Goal: Information Seeking & Learning: Check status

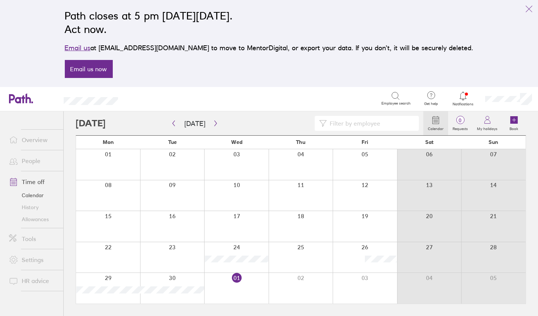
click at [30, 218] on link "Allowances" at bounding box center [33, 219] width 60 height 12
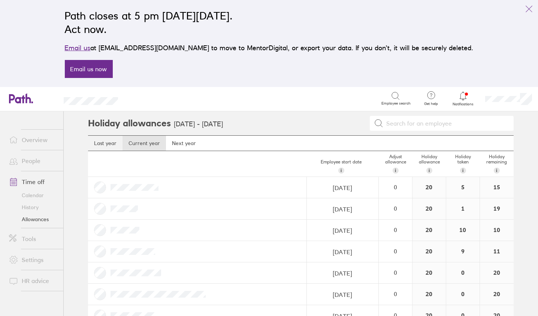
click at [97, 140] on link "Last year" at bounding box center [105, 143] width 34 height 15
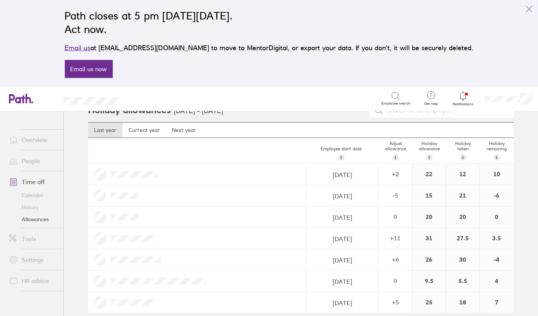
scroll to position [20, 0]
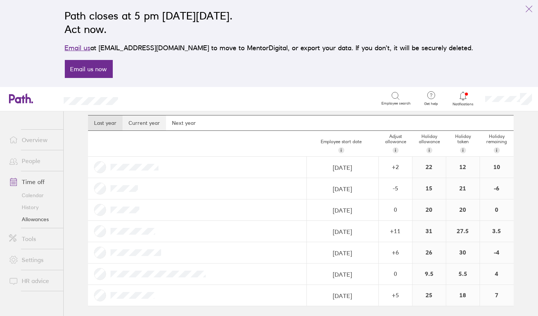
click at [139, 122] on link "Current year" at bounding box center [143, 122] width 43 height 15
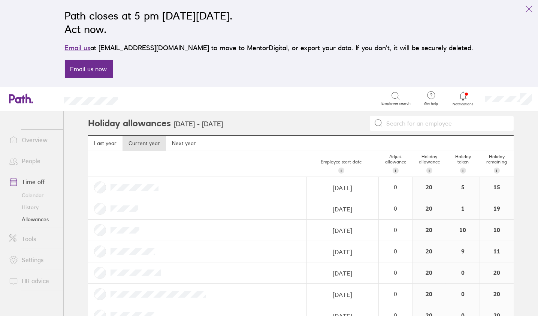
scroll to position [20, 0]
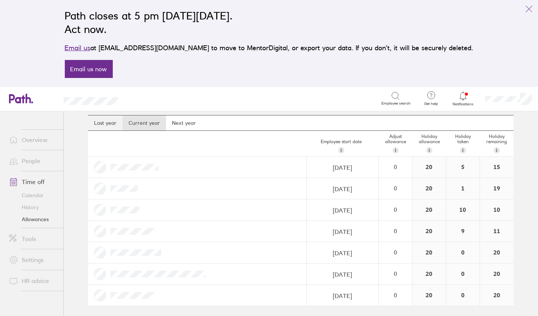
click at [102, 121] on link "Last year" at bounding box center [105, 122] width 34 height 15
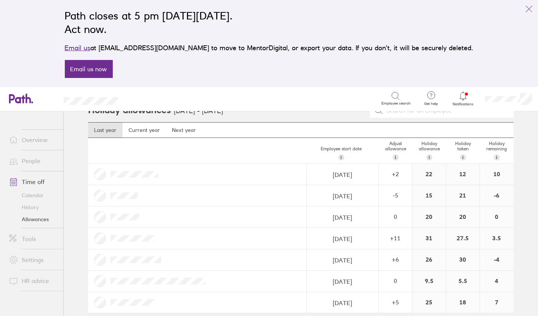
scroll to position [20, 0]
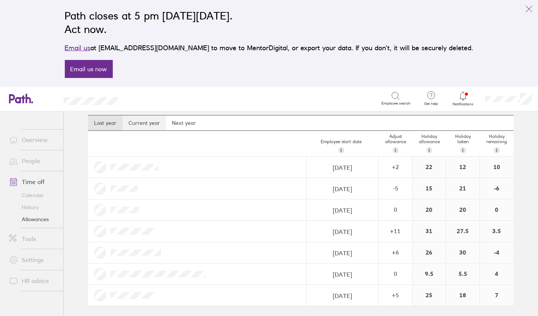
click at [146, 122] on link "Current year" at bounding box center [143, 122] width 43 height 15
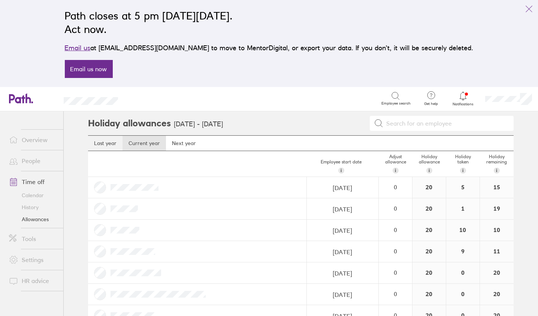
click at [102, 139] on link "Last year" at bounding box center [105, 143] width 34 height 15
click at [139, 143] on link "Current year" at bounding box center [143, 143] width 43 height 15
click at [183, 142] on link "Next year" at bounding box center [184, 143] width 36 height 15
click at [139, 143] on link "Current year" at bounding box center [143, 143] width 43 height 15
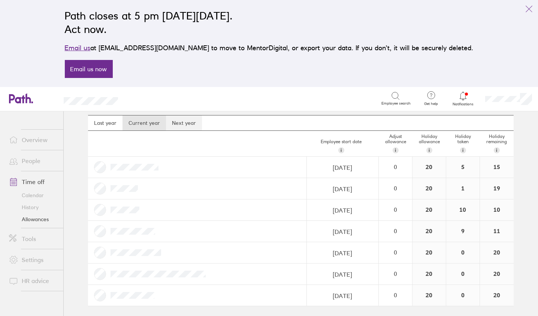
click at [177, 121] on link "Next year" at bounding box center [184, 122] width 36 height 15
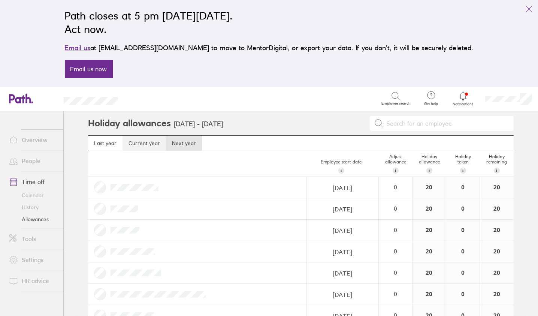
click at [136, 144] on link "Current year" at bounding box center [143, 143] width 43 height 15
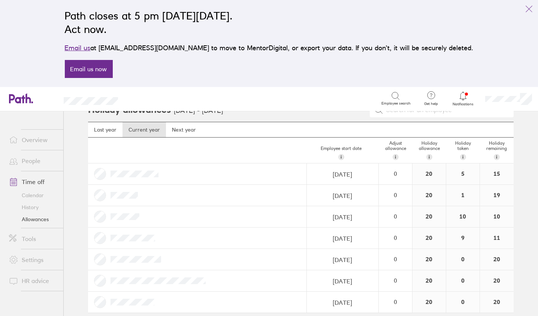
scroll to position [20, 0]
